Goal: Task Accomplishment & Management: Use online tool/utility

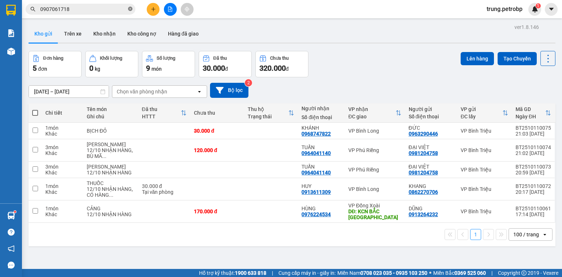
click at [132, 8] on icon "close-circle" at bounding box center [130, 9] width 4 height 4
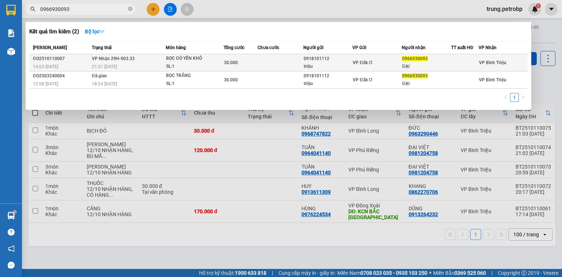
type input "0966930093"
click at [230, 63] on span "30.000" at bounding box center [231, 62] width 14 height 5
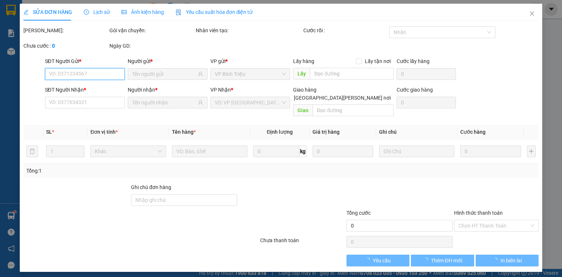
type input "0918101112"
type input "triệu"
type input "0966930093"
type input "ĐẠI"
type input "30.000"
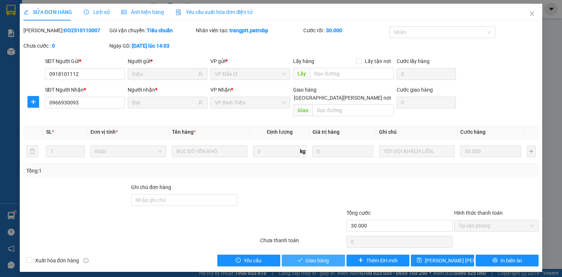
click at [319, 256] on span "Giao hàng" at bounding box center [317, 260] width 23 height 8
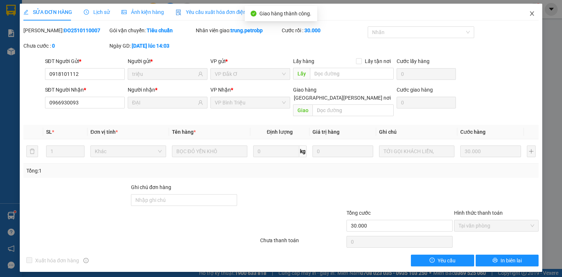
click at [529, 15] on span "Close" at bounding box center [532, 14] width 20 height 20
